Goal: Information Seeking & Learning: Find specific fact

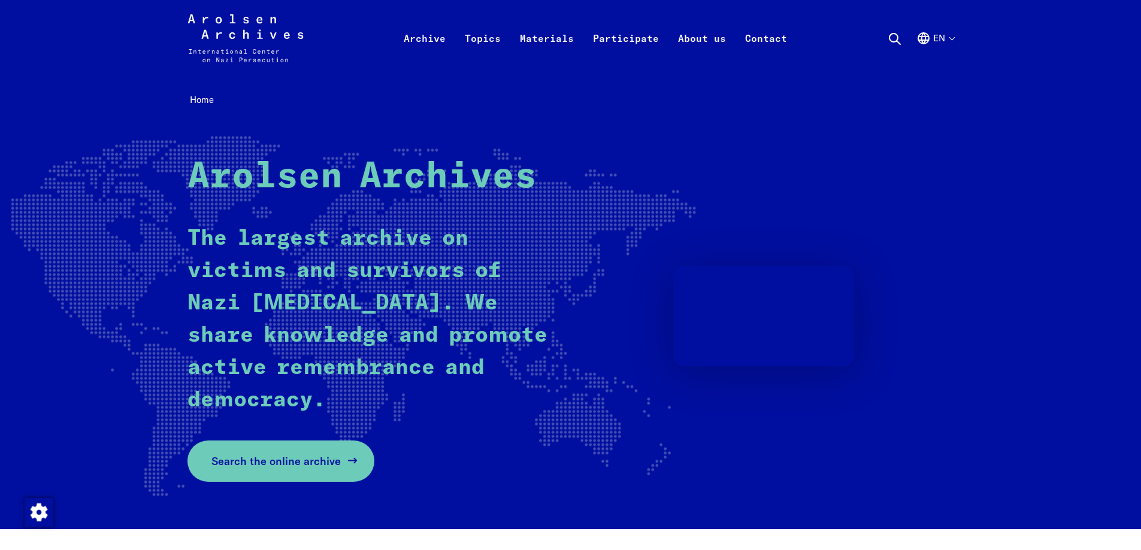
click at [281, 466] on span "Search the online archive" at bounding box center [275, 461] width 129 height 16
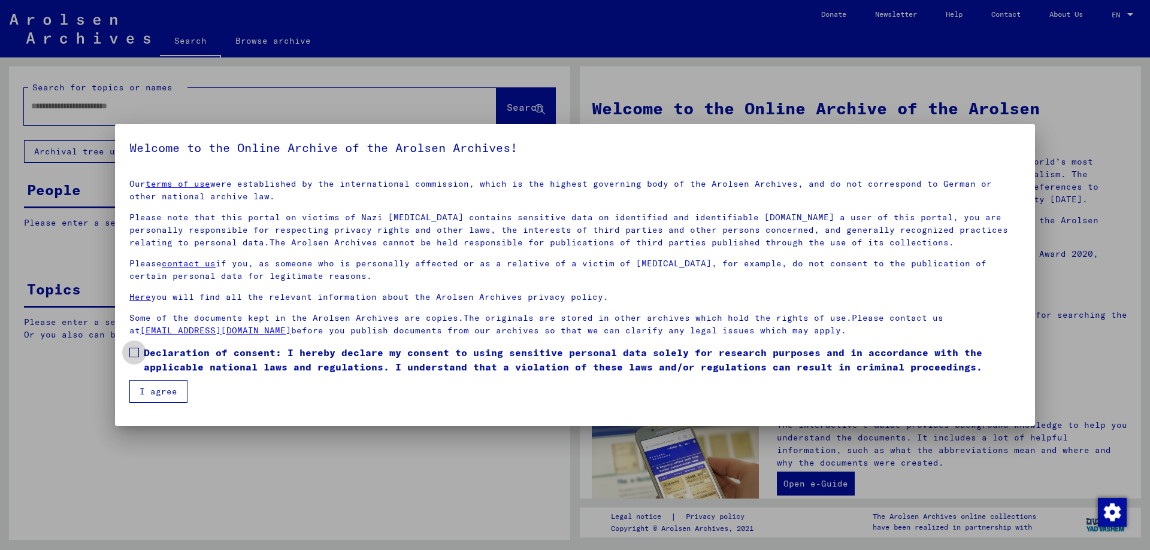
click at [132, 356] on span at bounding box center [134, 353] width 10 height 10
click at [137, 386] on button "I agree" at bounding box center [158, 391] width 58 height 23
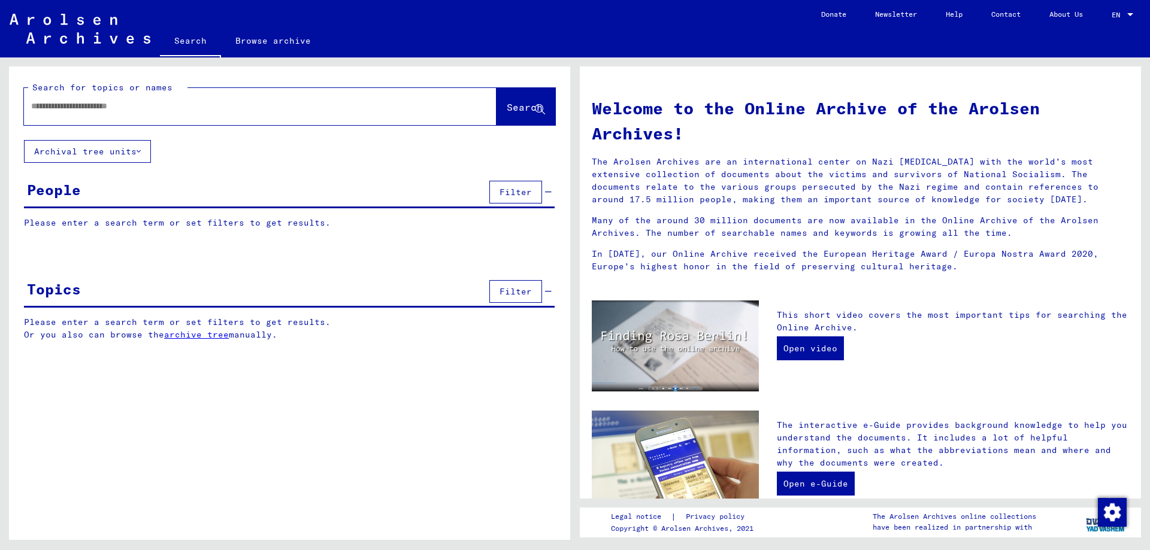
click at [141, 107] on input "text" at bounding box center [245, 106] width 429 height 13
type input "*********"
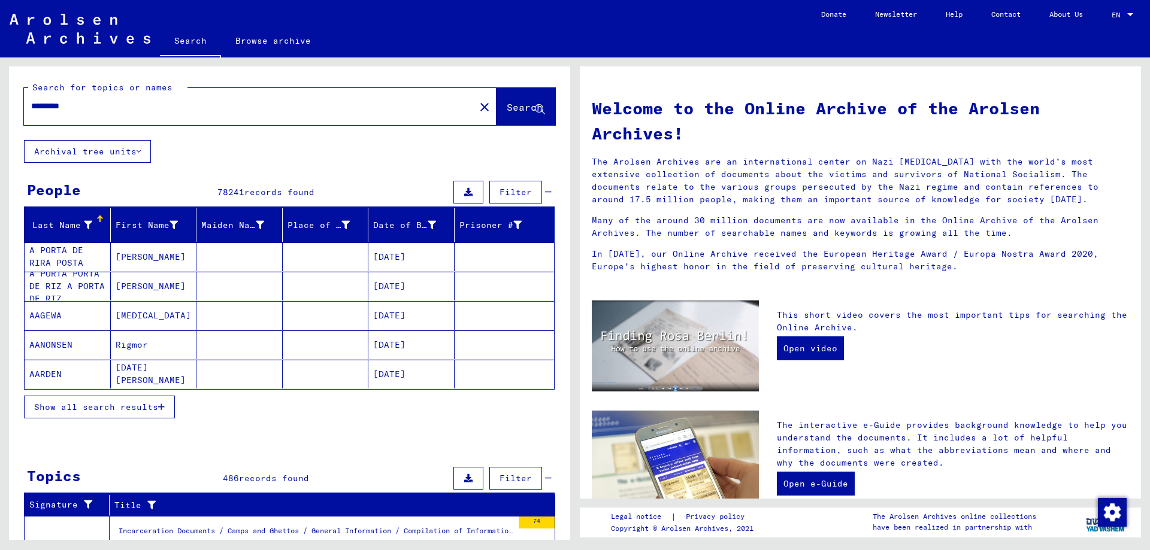
drag, startPoint x: 162, startPoint y: 107, endPoint x: -22, endPoint y: 102, distance: 183.9
click at [0, 102] on html "Search Browse archive Donate Newsletter Help Contact About Us Search Browse arc…" at bounding box center [575, 275] width 1150 height 550
click at [348, 162] on div "Search for topics or names ********* close Search Archival tree units People 78…" at bounding box center [289, 451] width 561 height 770
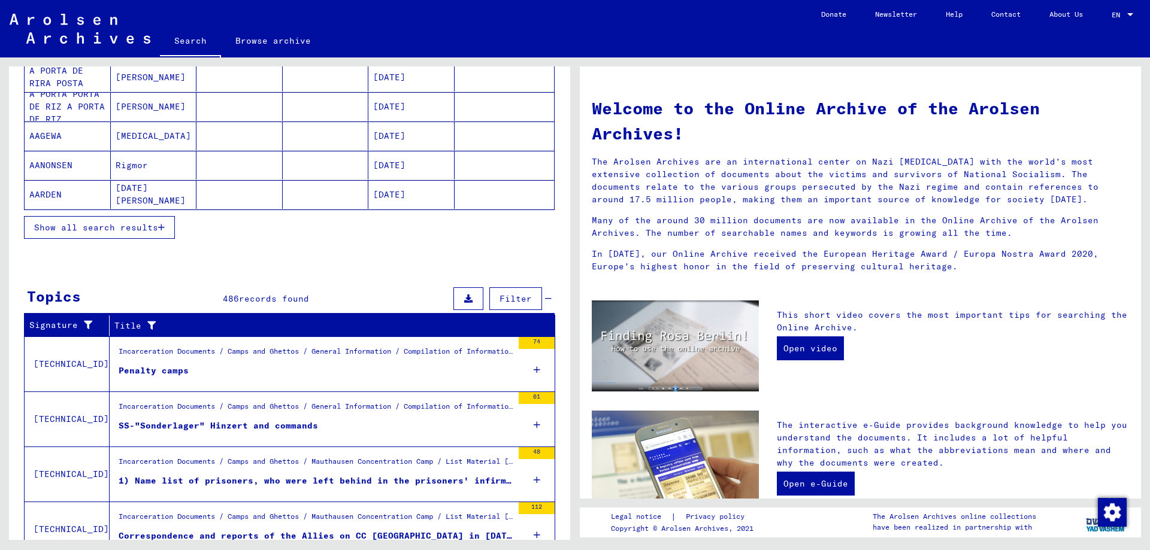
scroll to position [287, 0]
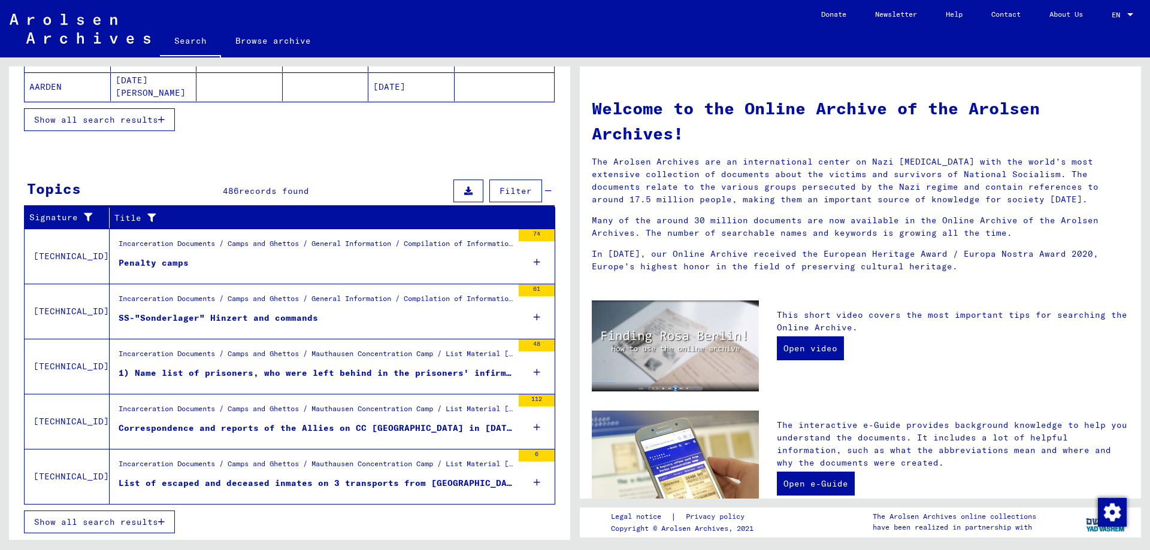
click at [258, 369] on div "1) Name list of prisoners, who were left behind in the prisoners' infirmary on …" at bounding box center [316, 373] width 394 height 13
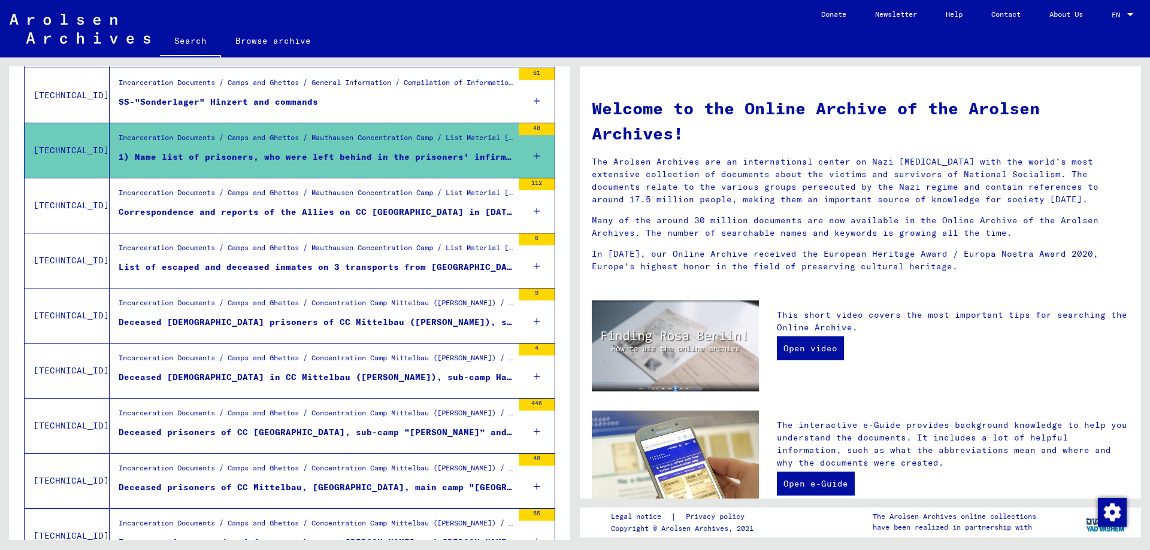
scroll to position [286, 0]
